Goal: Information Seeking & Learning: Find specific fact

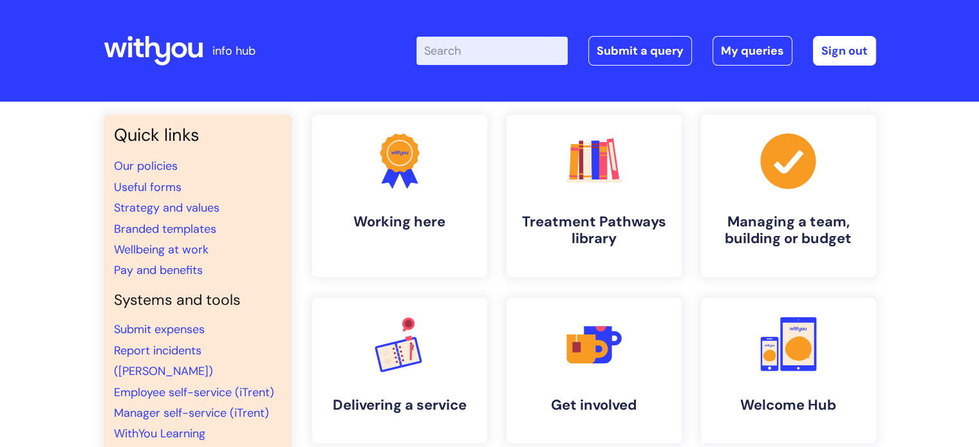
click at [458, 46] on input "Enter your search term here..." at bounding box center [491, 51] width 151 height 28
type input "W"
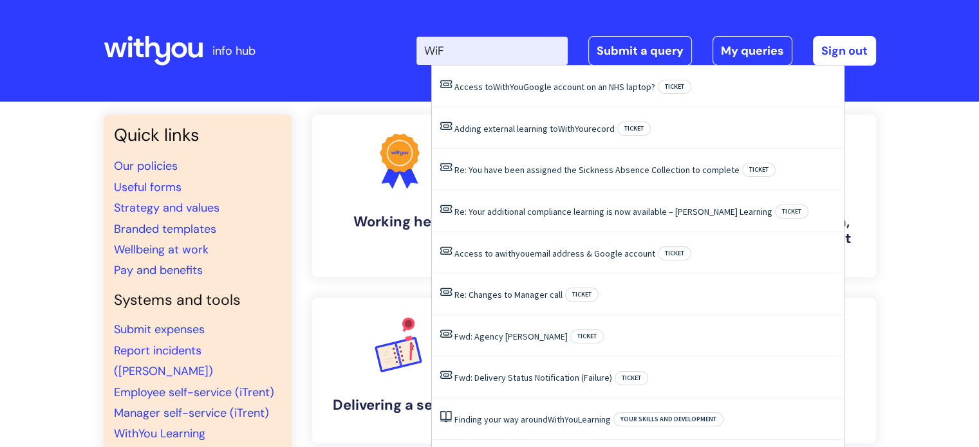
type input "WiFi"
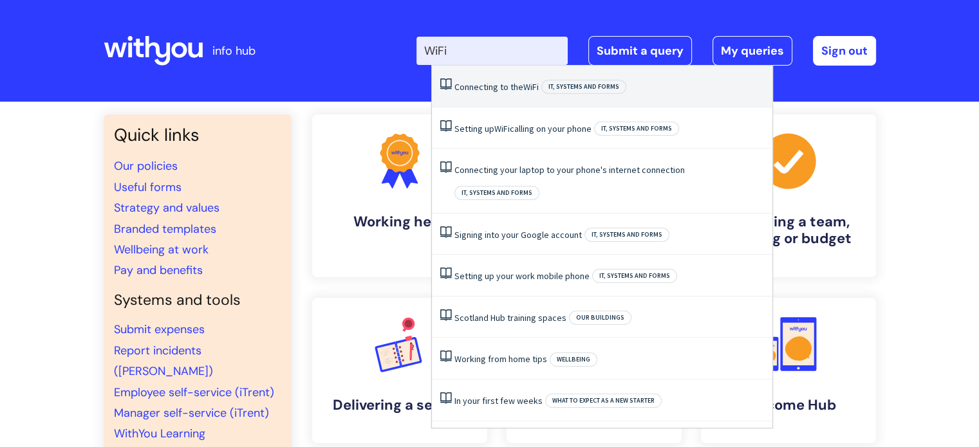
click at [474, 82] on link "Connecting to the WiFi" at bounding box center [496, 87] width 84 height 12
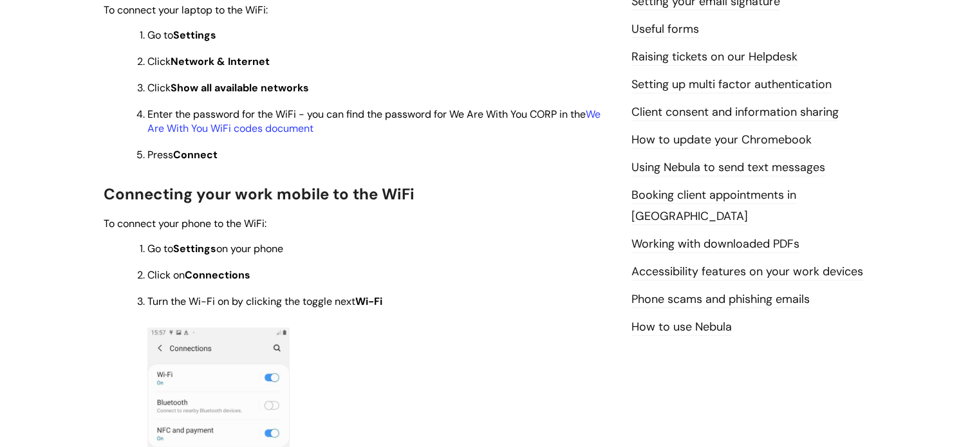
scroll to position [386, 0]
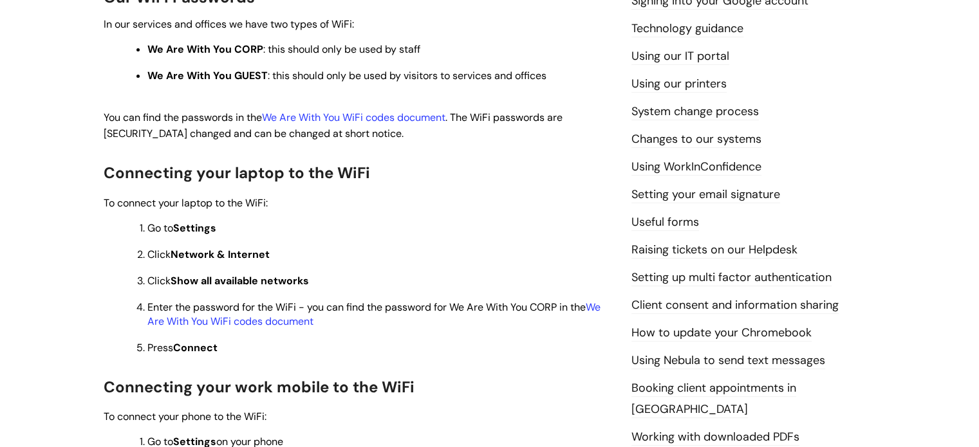
click at [290, 329] on p "Enter the password for the WiFi - you can find the password for We Are With You…" at bounding box center [379, 315] width 465 height 28
click at [290, 324] on link "We Are With You WiFi codes document" at bounding box center [373, 315] width 453 height 28
